Goal: Task Accomplishment & Management: Use online tool/utility

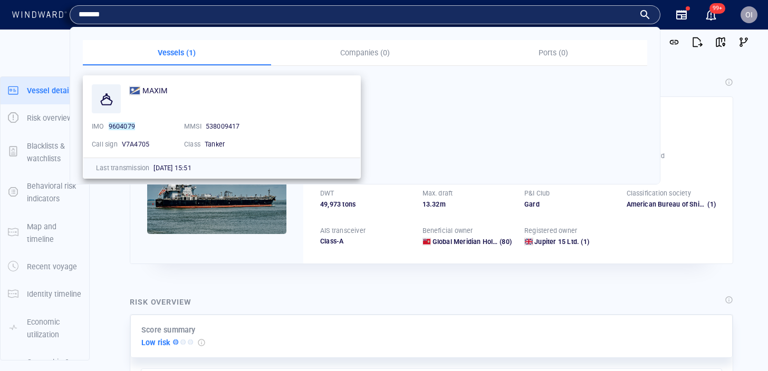
type input "*******"
click at [169, 88] on div "MAXIM" at bounding box center [240, 90] width 223 height 13
click at [158, 90] on span "MAXIM" at bounding box center [154, 90] width 25 height 8
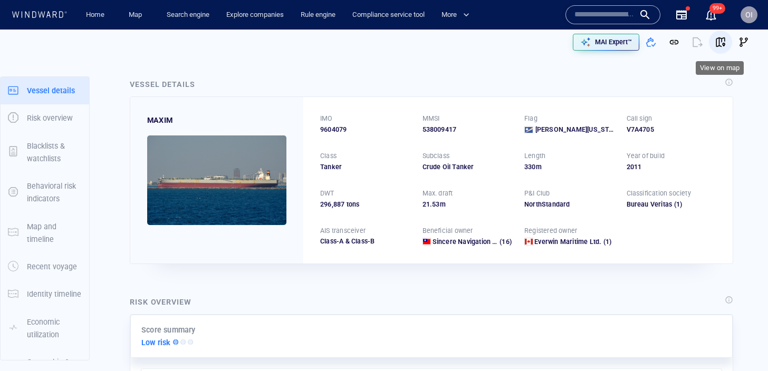
click at [720, 42] on span "button" at bounding box center [720, 42] width 11 height 11
click at [700, 44] on span "button" at bounding box center [697, 42] width 11 height 11
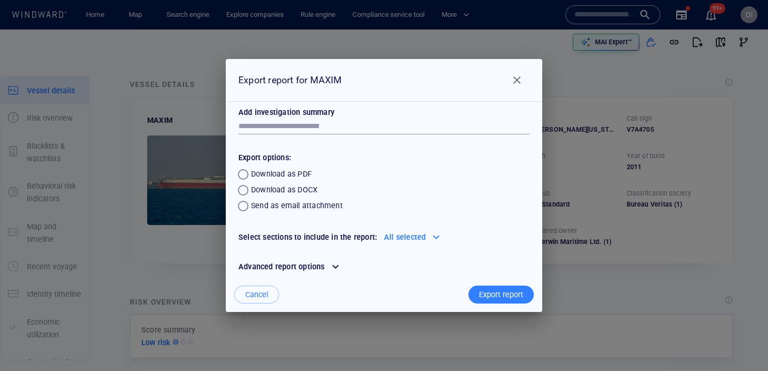
click at [500, 291] on div "Export report" at bounding box center [501, 294] width 49 height 17
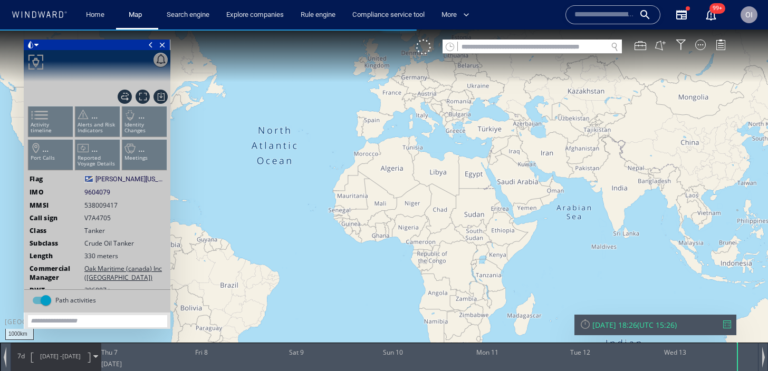
click at [519, 45] on input "text" at bounding box center [532, 47] width 149 height 14
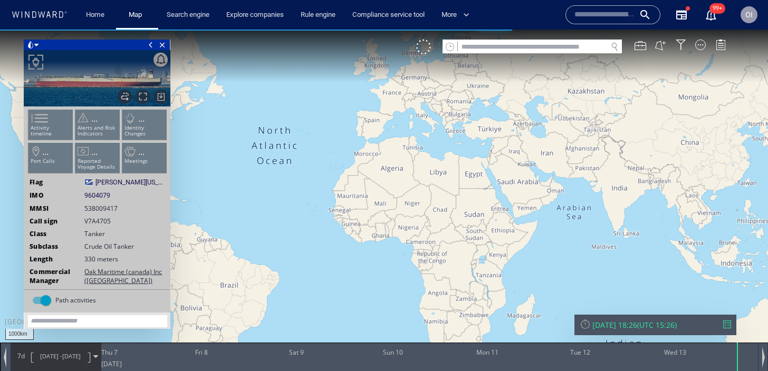
paste input "*******"
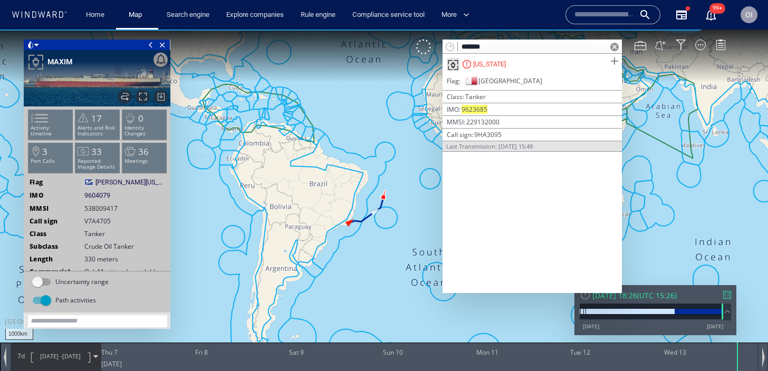
type input "*******"
click at [615, 62] on span at bounding box center [614, 61] width 13 height 13
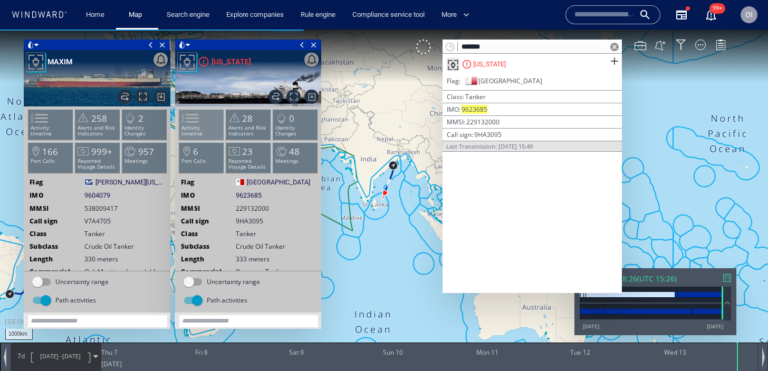
click at [192, 126] on span at bounding box center [184, 118] width 16 height 15
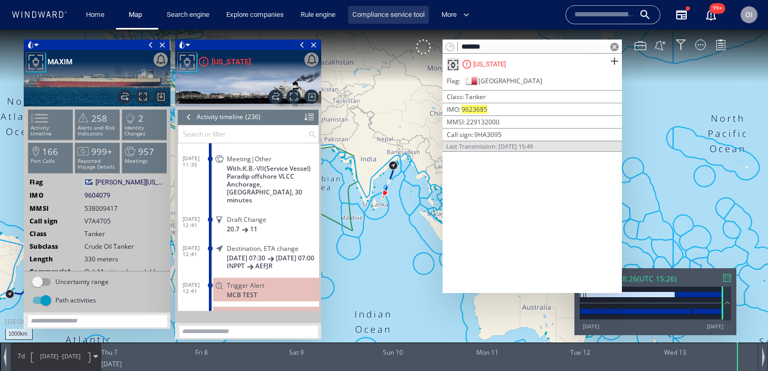
scroll to position [6759, 0]
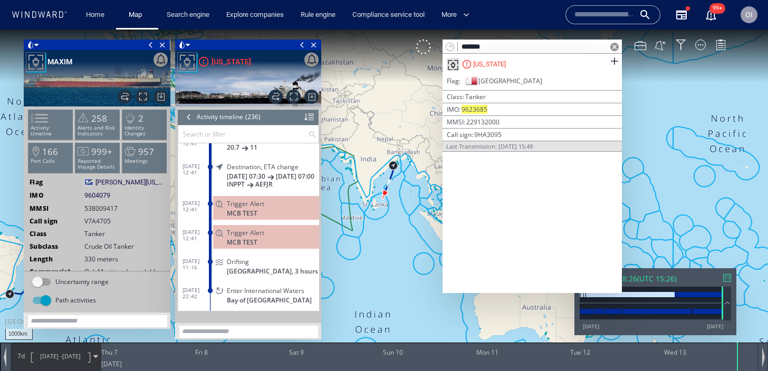
click at [727, 281] on div at bounding box center [727, 278] width 8 height 8
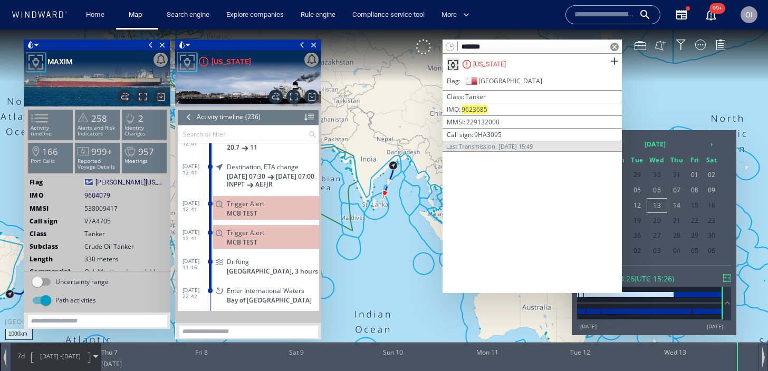
click at [615, 47] on span at bounding box center [614, 47] width 8 height 8
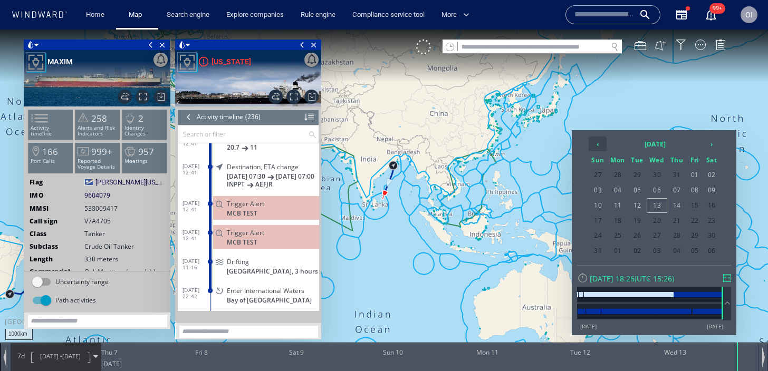
click at [596, 146] on th "‹" at bounding box center [598, 144] width 18 height 15
click at [604, 146] on th "‹" at bounding box center [598, 144] width 18 height 15
click at [707, 238] on span "31" at bounding box center [712, 236] width 16 height 14
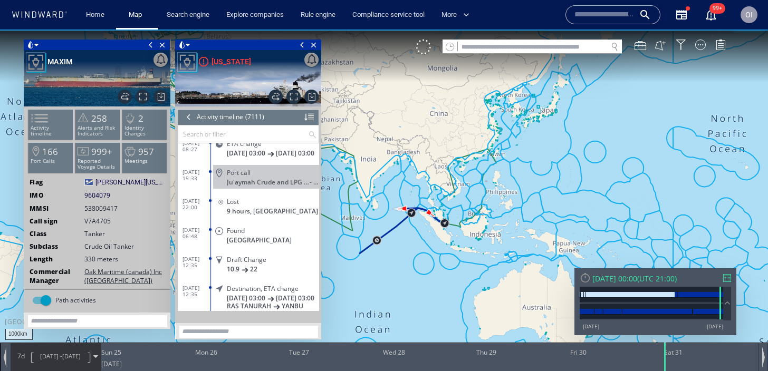
scroll to position [7263, 0]
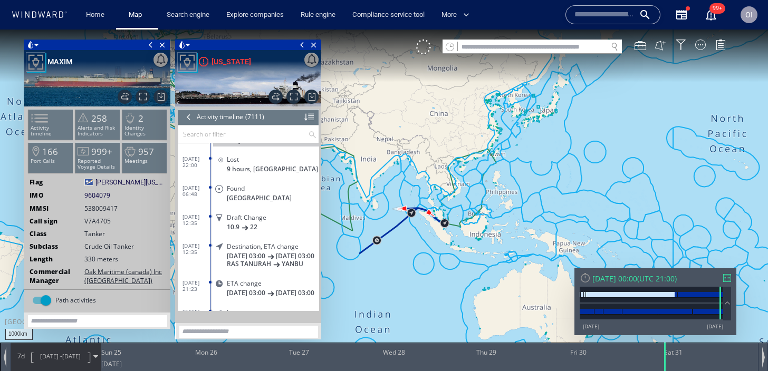
click at [735, 281] on div "[DATE] 00:00 ( UTC 21:00 ) [DATE] [DATE]" at bounding box center [655, 301] width 162 height 67
click at [728, 280] on div at bounding box center [727, 278] width 8 height 8
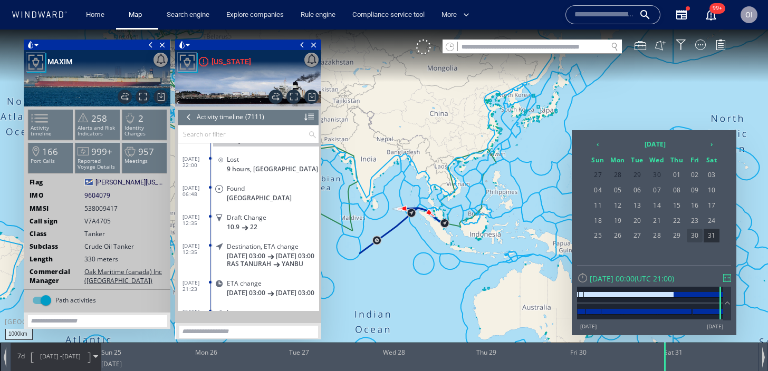
click at [697, 235] on span "30" at bounding box center [695, 236] width 16 height 14
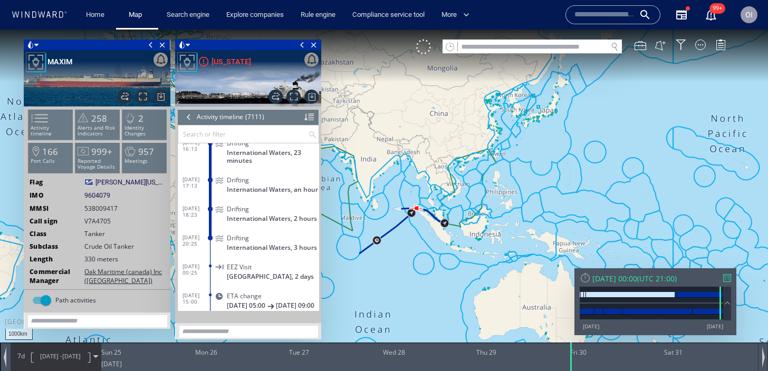
scroll to position [201726, 0]
